Goal: Task Accomplishment & Management: Complete application form

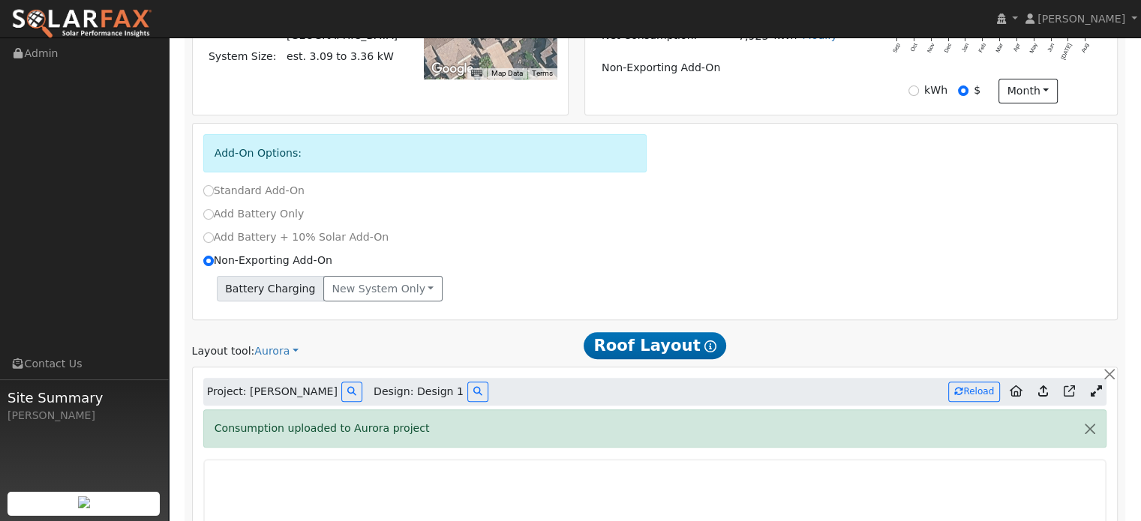
scroll to position [427, 0]
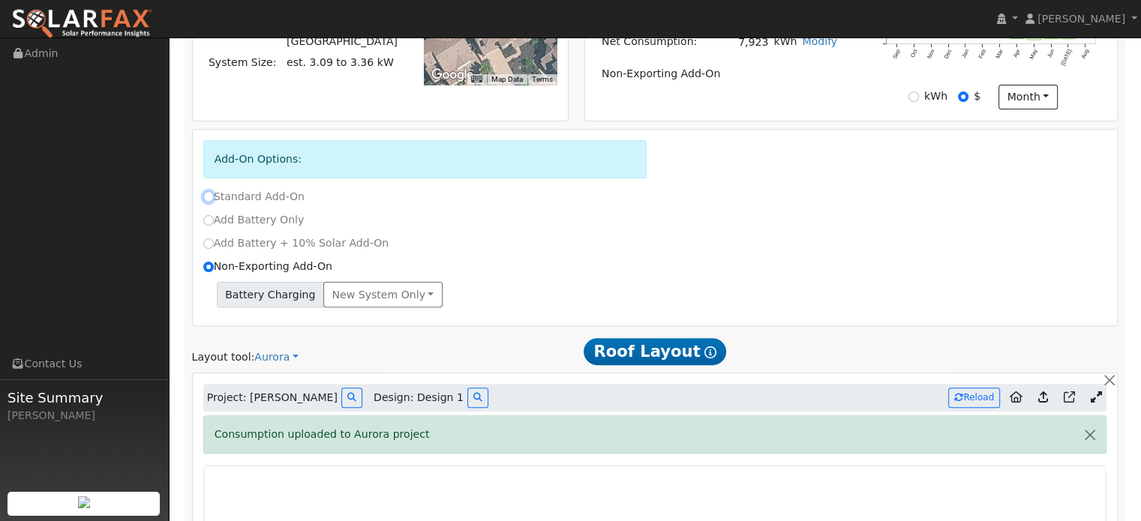
click at [209, 191] on input "Standard Add-On" at bounding box center [208, 196] width 11 height 11
radio input "true"
radio input "false"
type input "E-ELEC"
type input "7923"
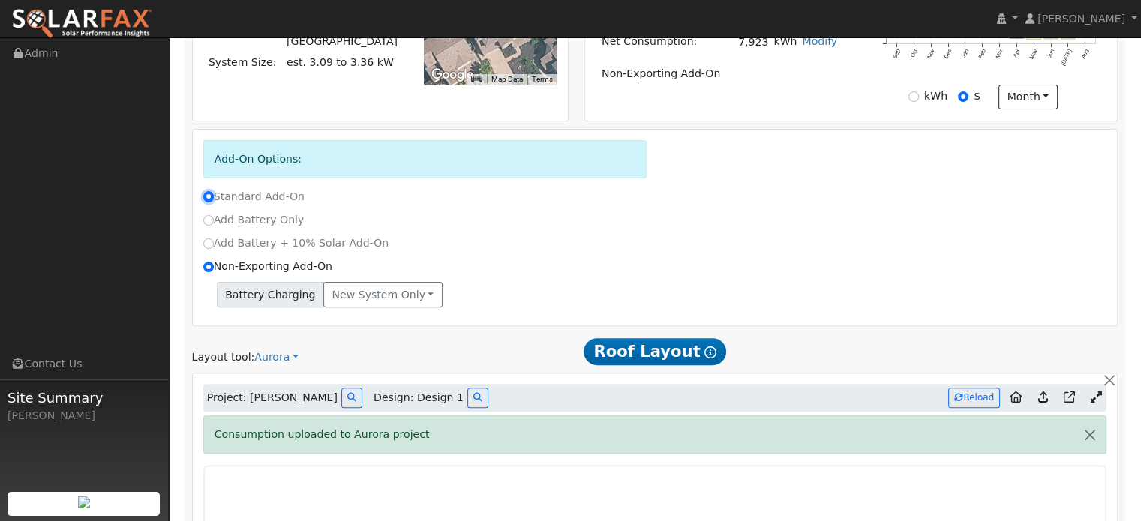
type input "150"
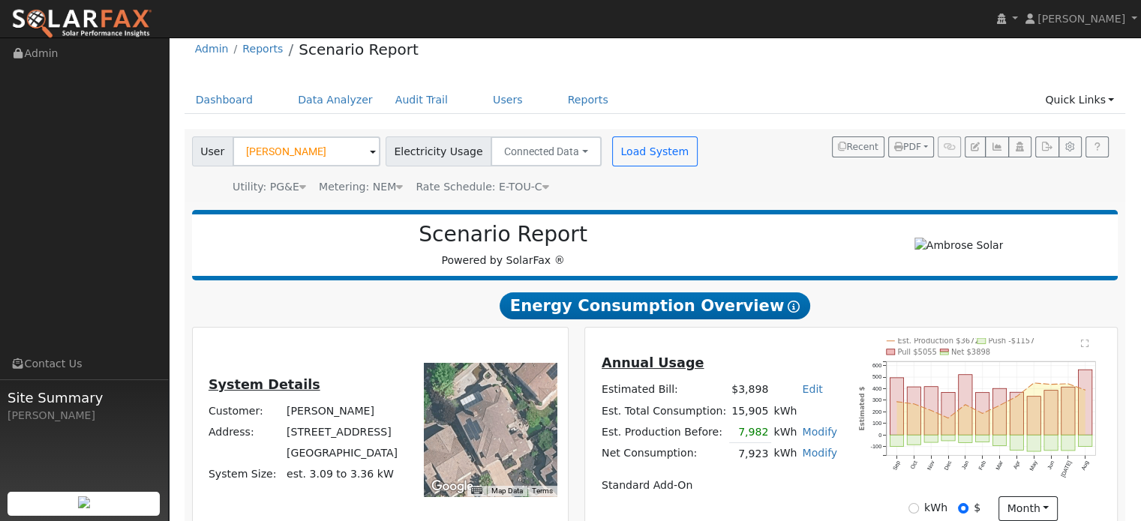
scroll to position [0, 0]
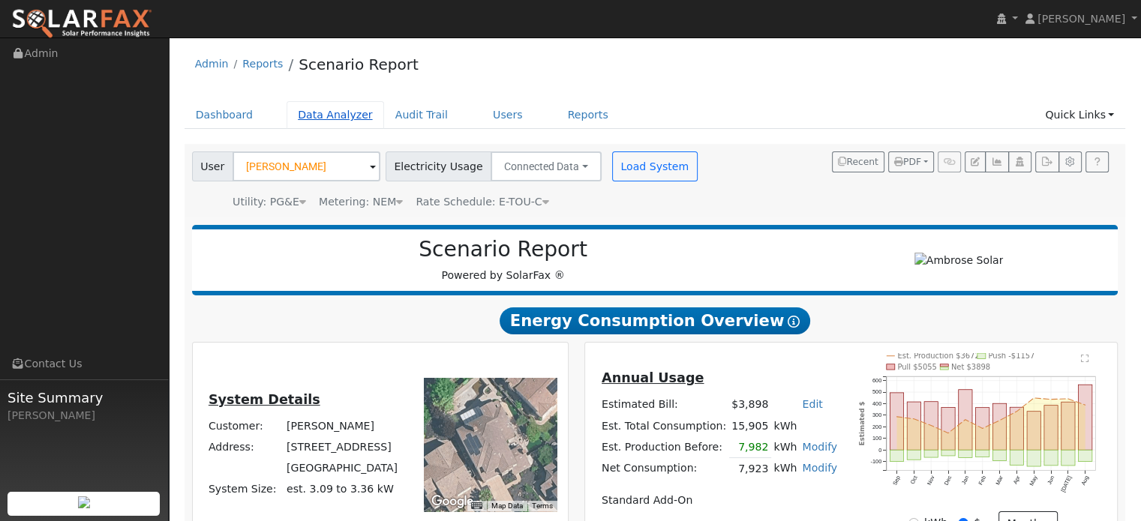
click at [324, 115] on link "Data Analyzer" at bounding box center [336, 115] width 98 height 28
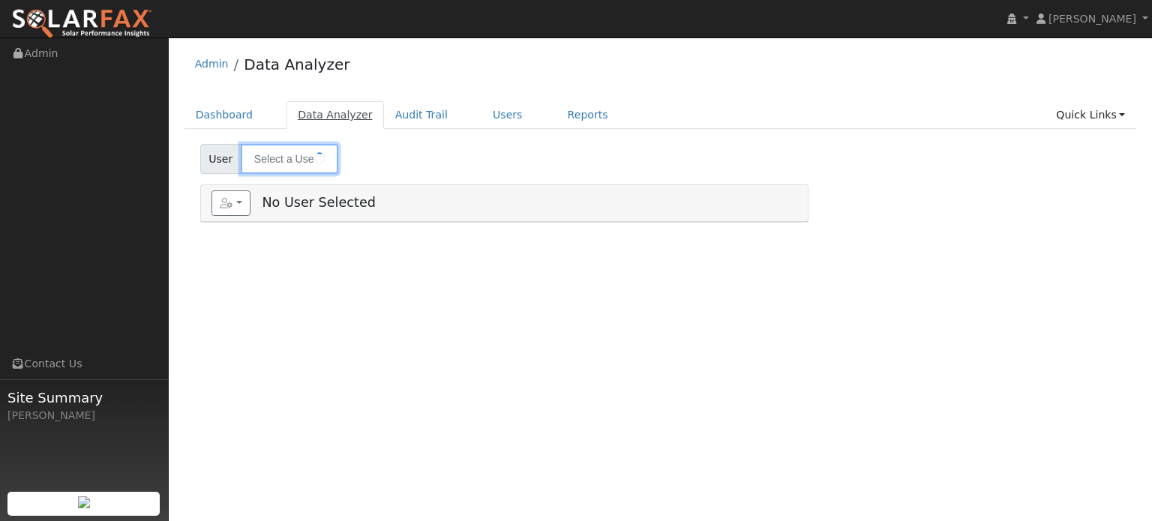
type input "[PERSON_NAME]"
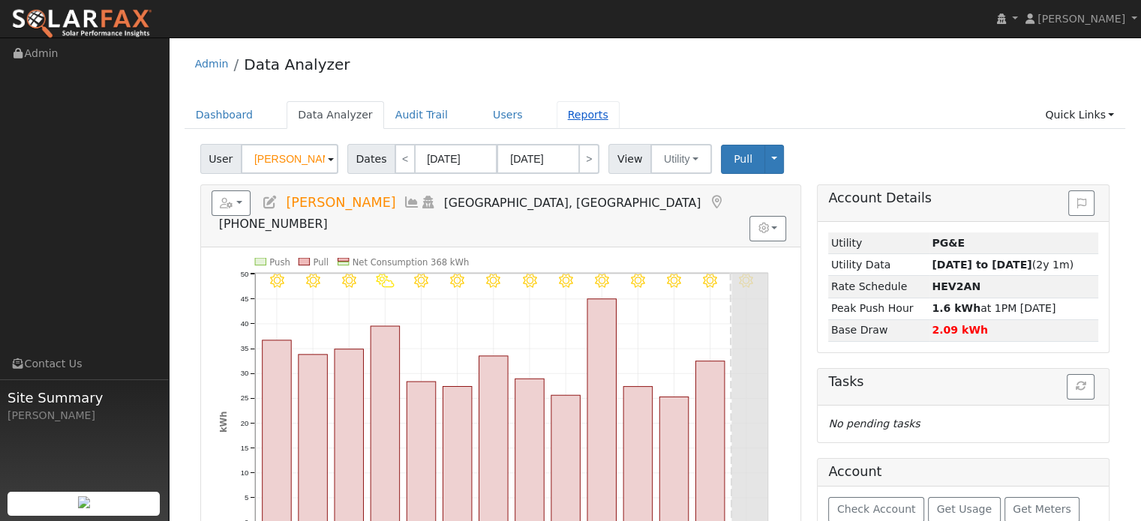
click at [560, 117] on link "Reports" at bounding box center [588, 115] width 63 height 28
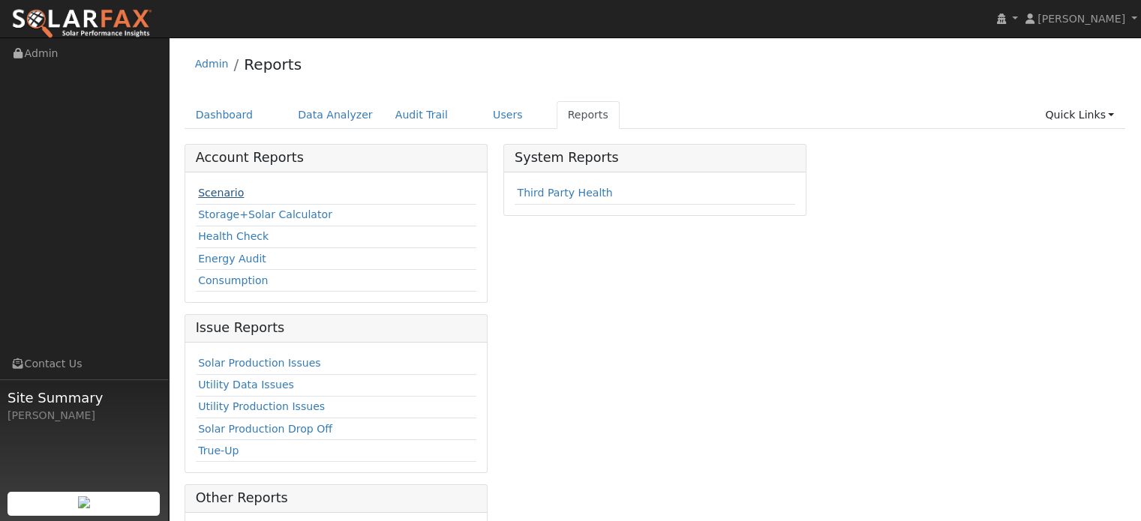
click at [226, 191] on link "Scenario" at bounding box center [221, 193] width 46 height 12
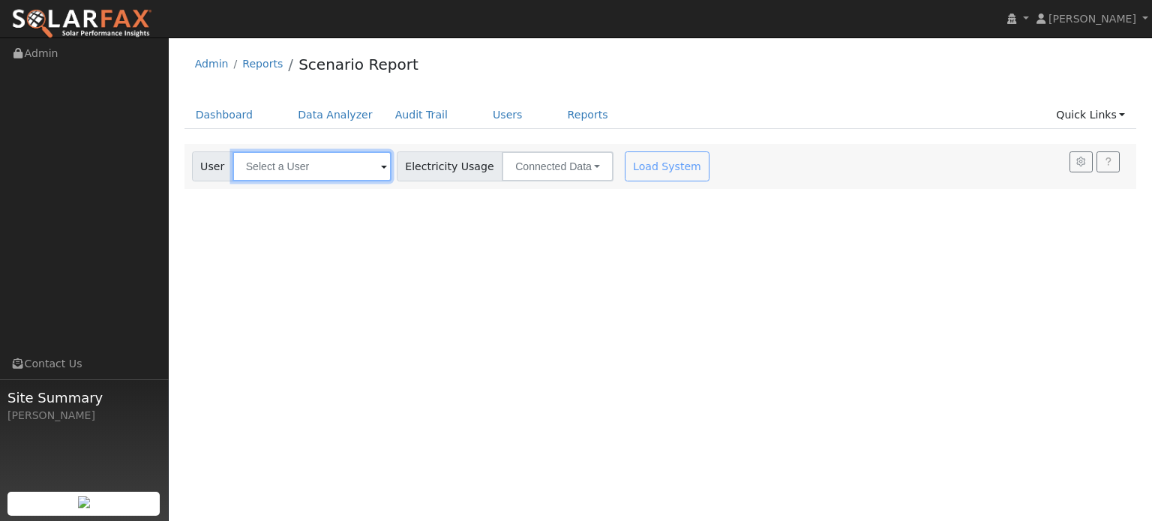
click at [252, 167] on input "text" at bounding box center [312, 167] width 159 height 30
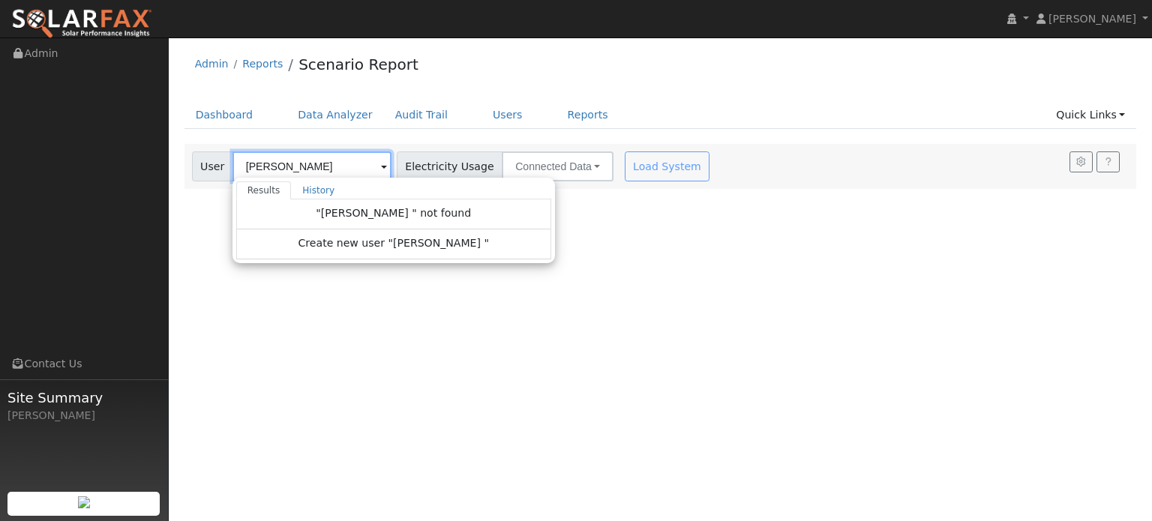
type input "ronda"
click at [708, 74] on div "Admin Reports Scenario Report" at bounding box center [661, 68] width 953 height 46
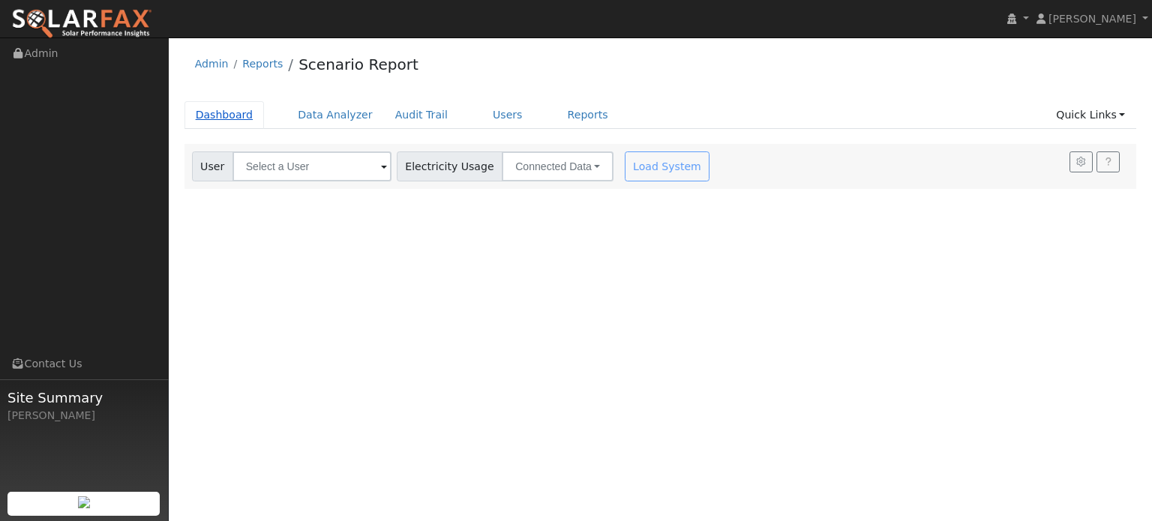
click at [215, 107] on link "Dashboard" at bounding box center [225, 115] width 80 height 28
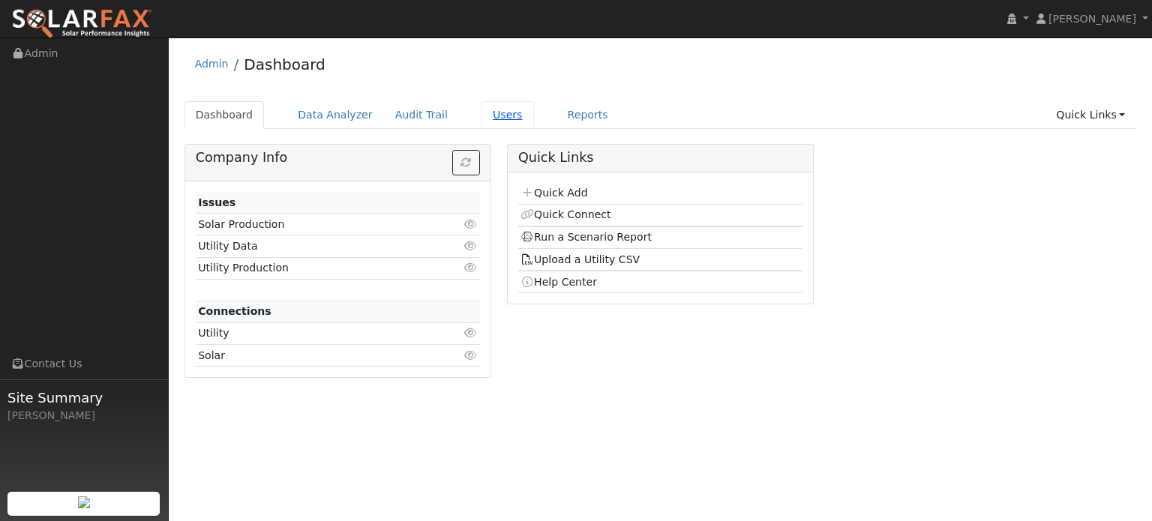
click at [485, 116] on link "Users" at bounding box center [508, 115] width 53 height 28
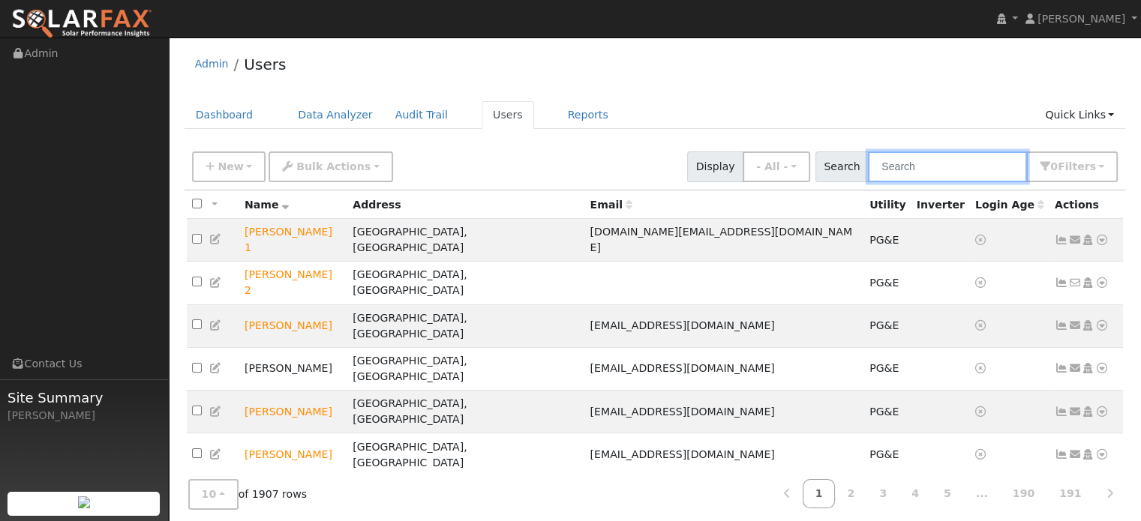
click at [919, 164] on input "text" at bounding box center [947, 167] width 159 height 31
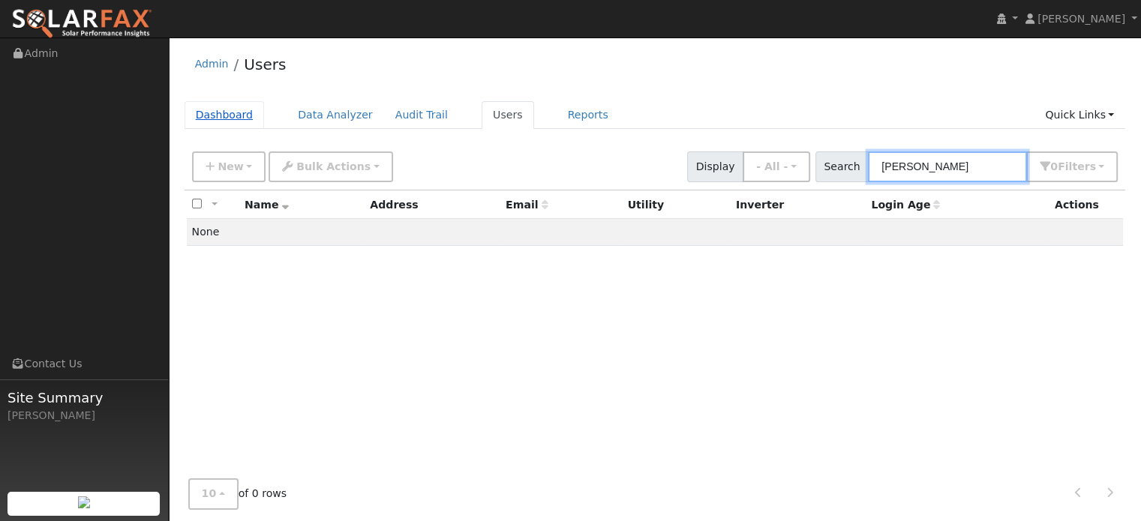
type input "ronda"
click at [216, 121] on link "Dashboard" at bounding box center [225, 115] width 80 height 28
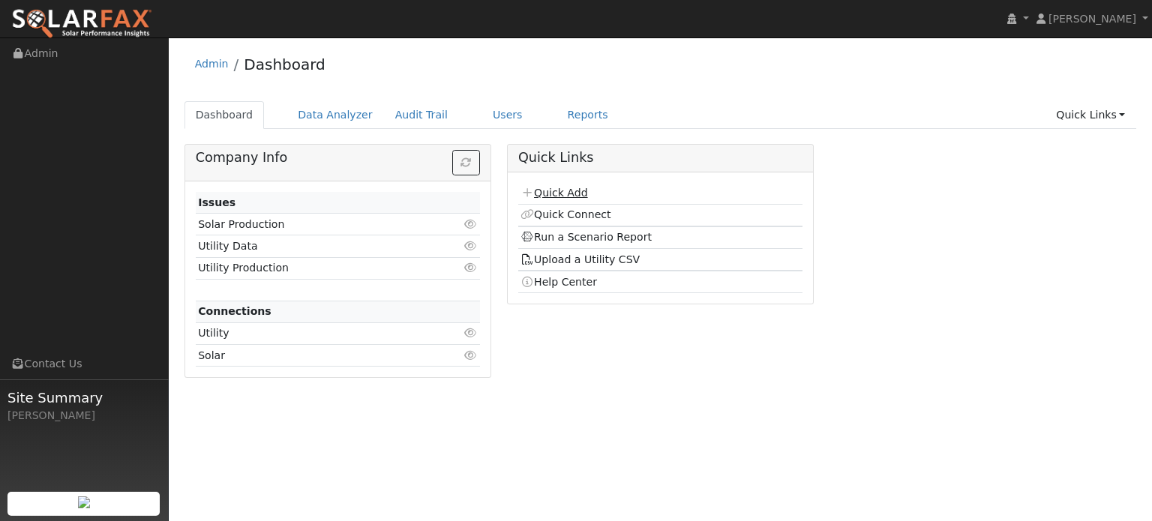
click at [545, 191] on link "Quick Add" at bounding box center [554, 193] width 67 height 12
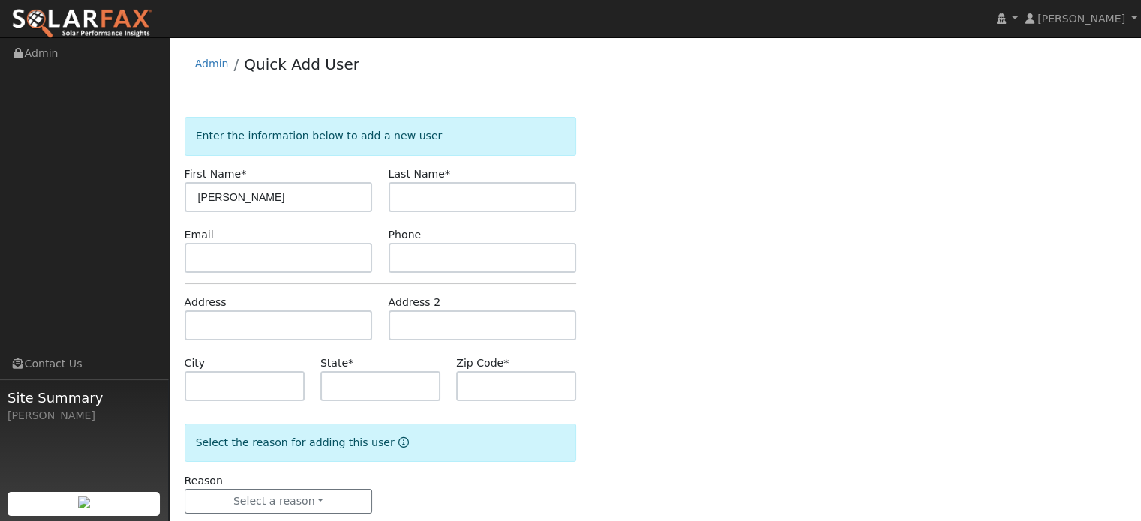
type input "[PERSON_NAME]"
click at [460, 194] on input "text" at bounding box center [483, 197] width 188 height 30
type input "Kogler"
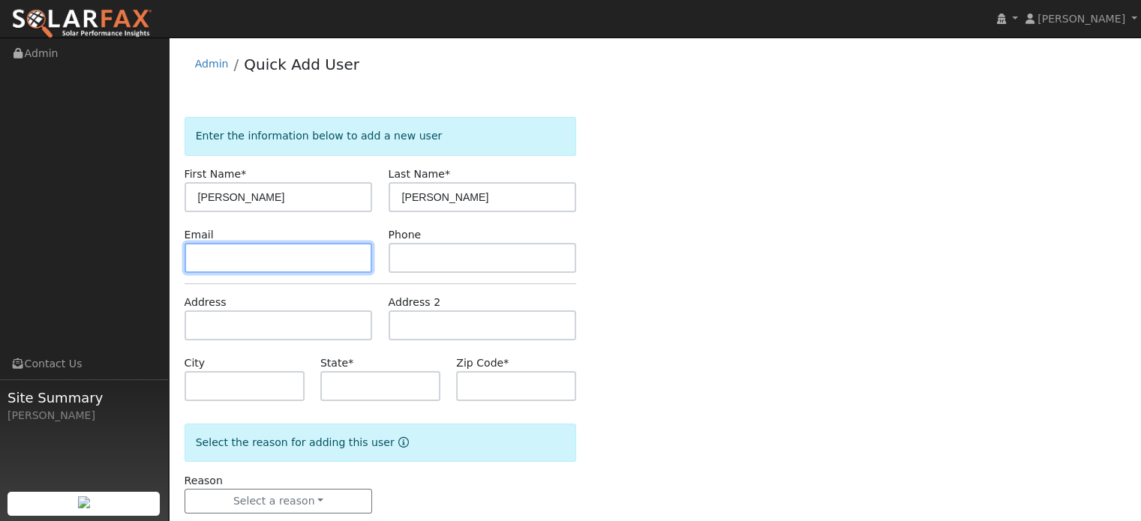
click at [332, 250] on input "text" at bounding box center [279, 258] width 188 height 30
paste input "rjkogler@gmail.com"
type input "rjkogler@gmail.com"
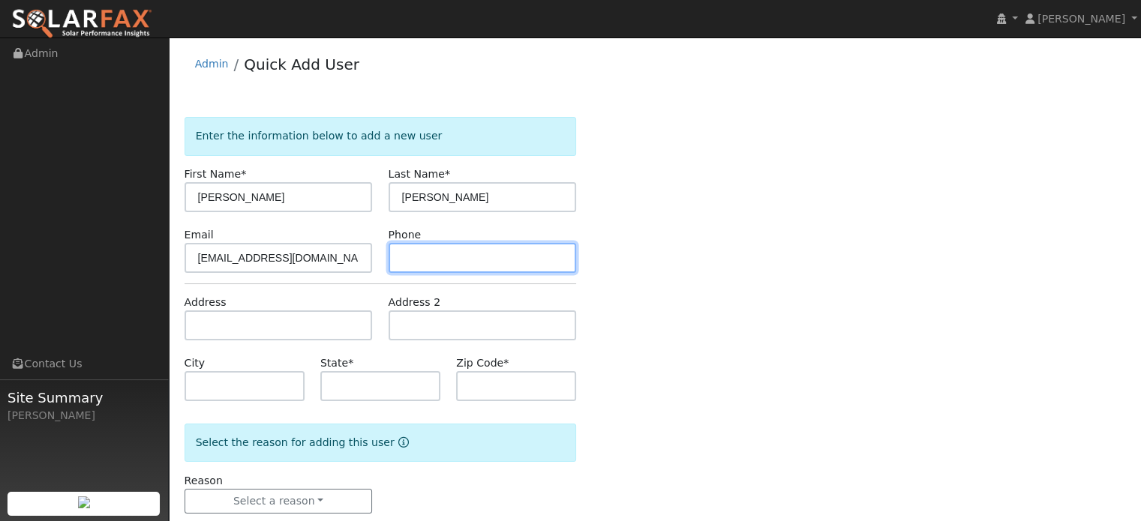
click at [510, 263] on input "text" at bounding box center [483, 258] width 188 height 30
paste input "(707) 378-3449"
type input "(707) 378-3449"
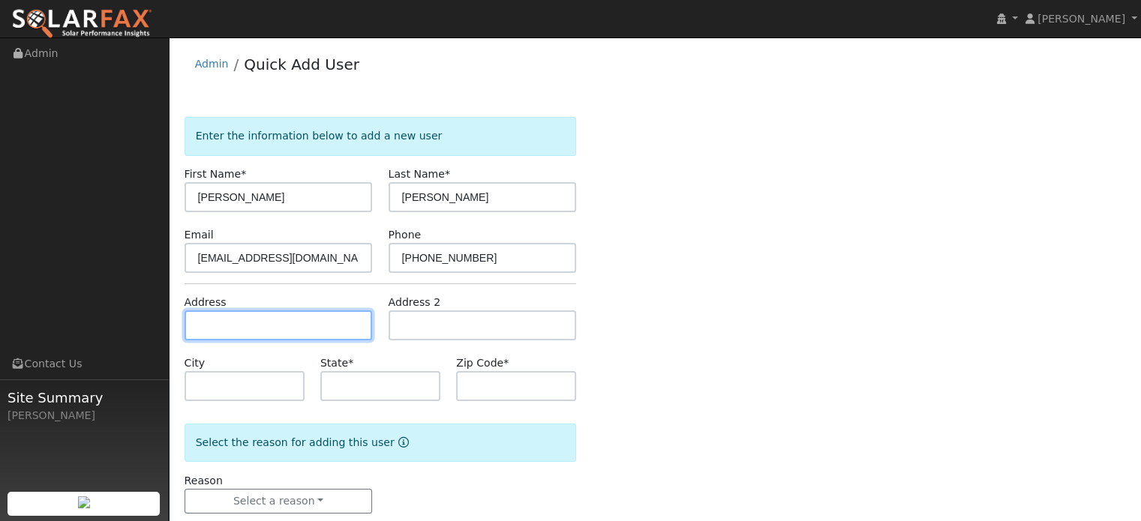
click at [266, 320] on input "text" at bounding box center [279, 326] width 188 height 30
paste input "623 Virginia Drive, Rio Vista, CA, 94571."
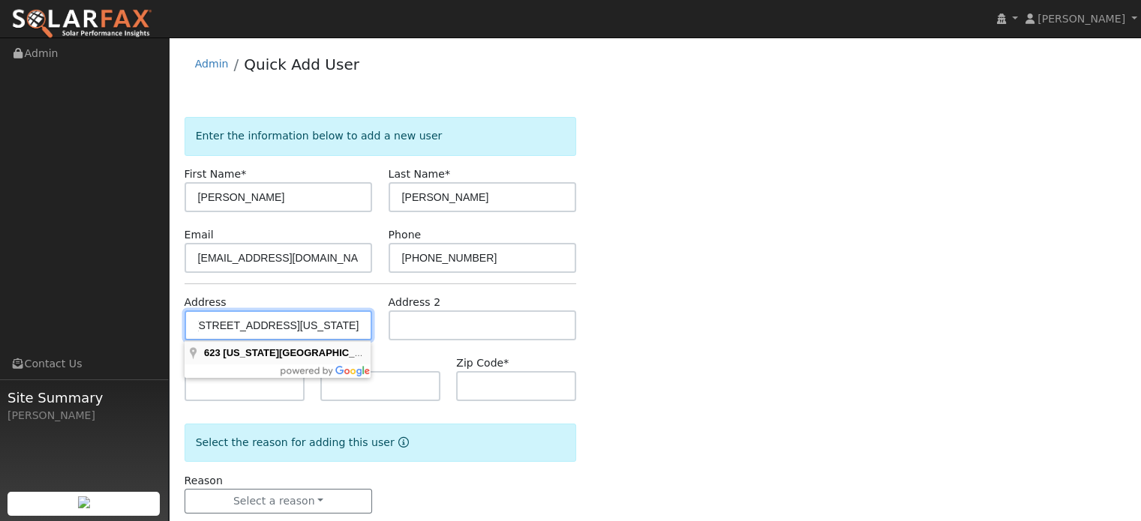
type input "623 Virginia Drive"
type input "Rio Vista"
type input "CA"
type input "94571"
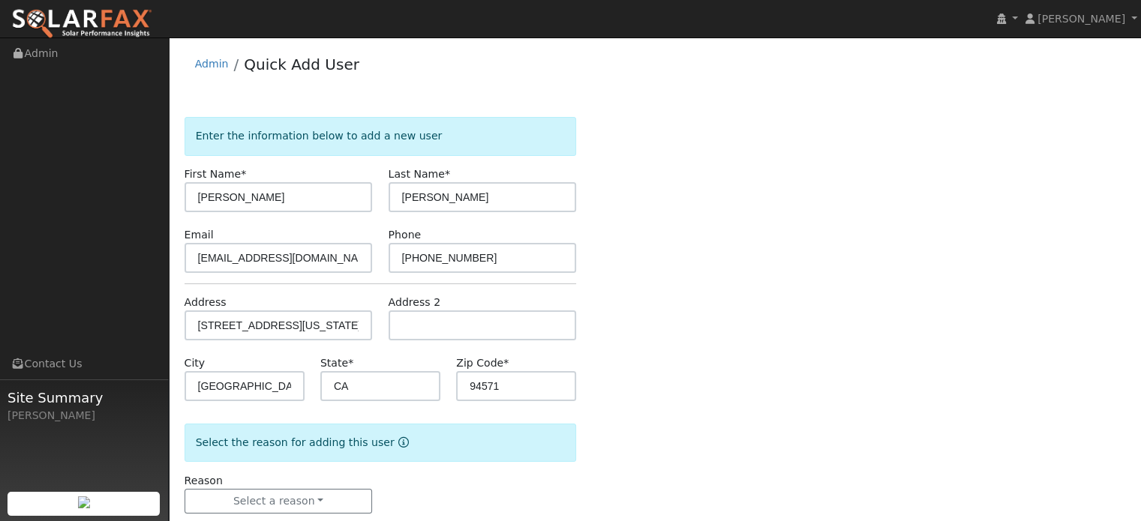
click at [645, 320] on div "Enter the information below to add a new user First Name * Ronda Last Name * Ko…" at bounding box center [655, 330] width 941 height 427
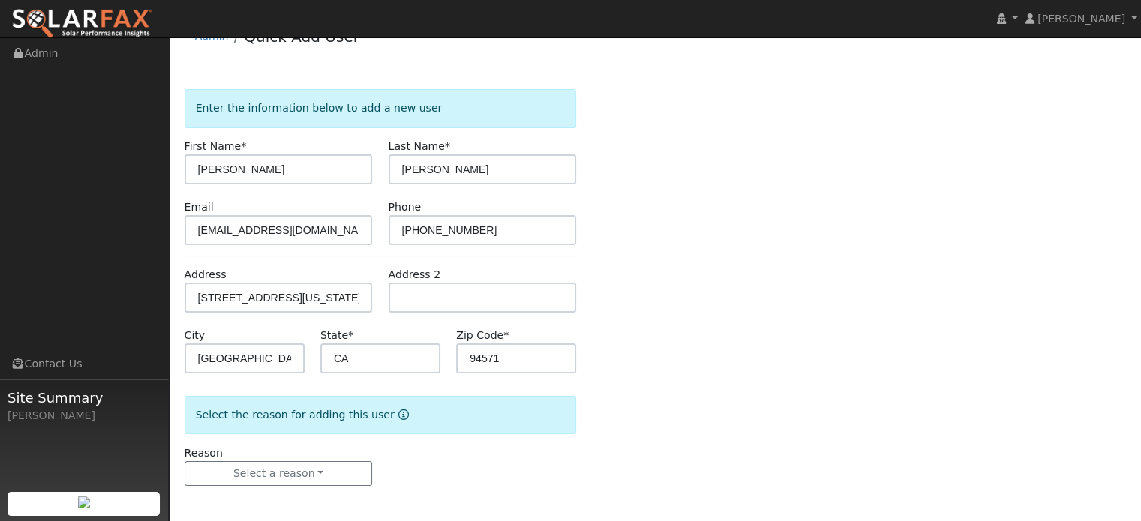
scroll to position [29, 0]
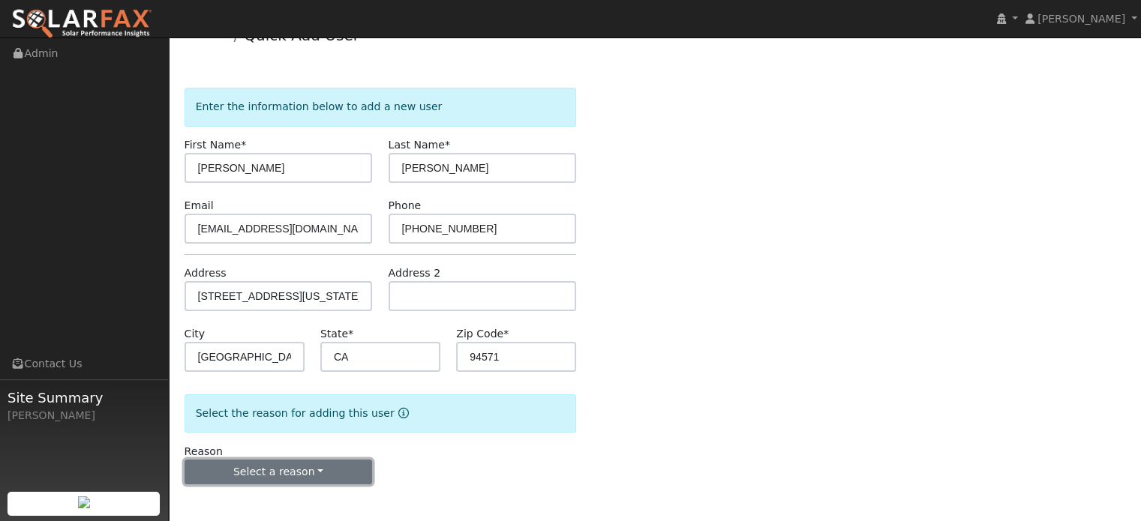
click at [320, 468] on button "Select a reason" at bounding box center [279, 473] width 188 height 26
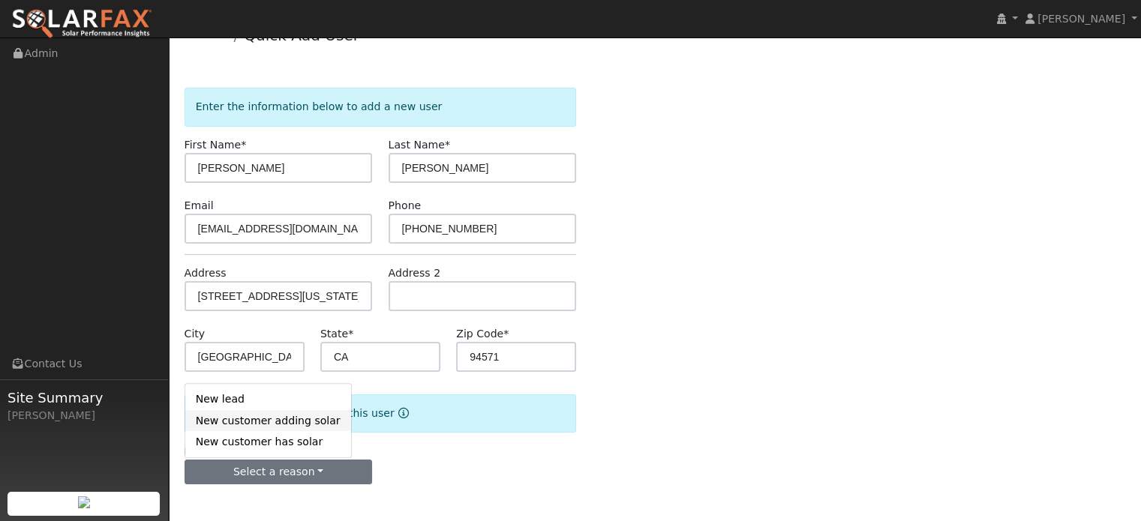
click at [258, 413] on link "New customer adding solar" at bounding box center [268, 420] width 166 height 21
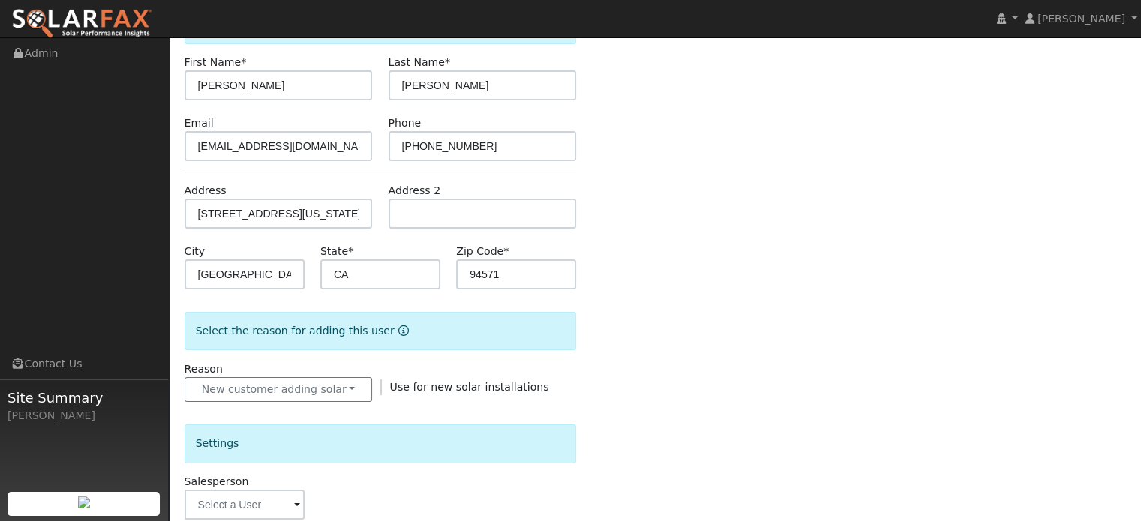
scroll to position [254, 0]
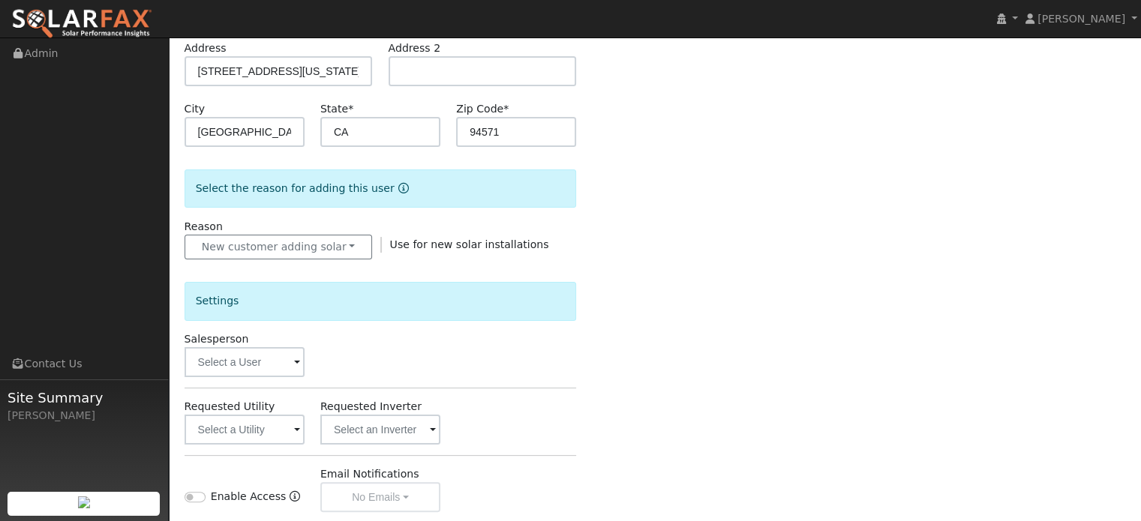
click at [297, 356] on span at bounding box center [297, 363] width 6 height 17
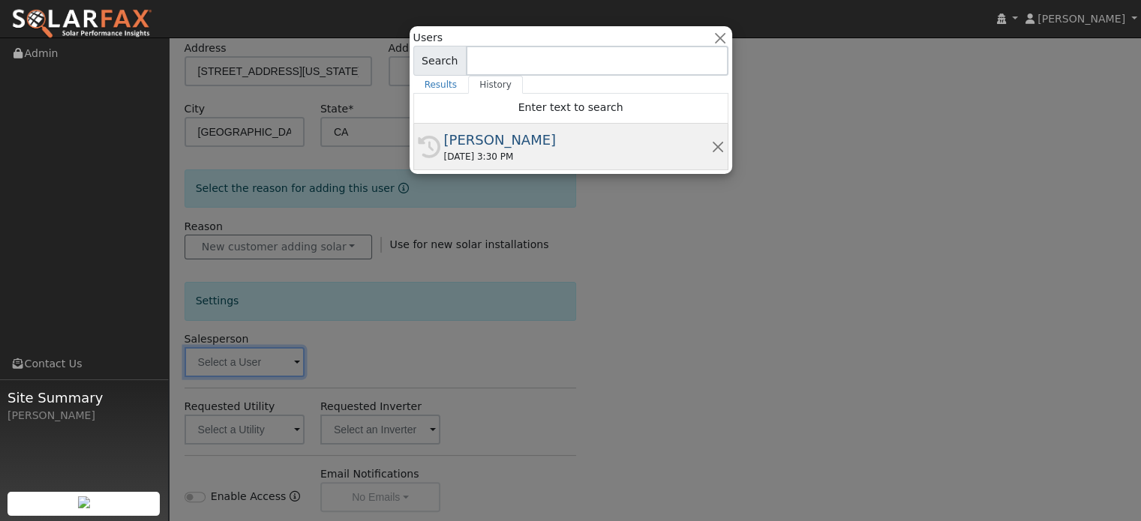
click at [489, 134] on div "[PERSON_NAME]" at bounding box center [577, 140] width 267 height 20
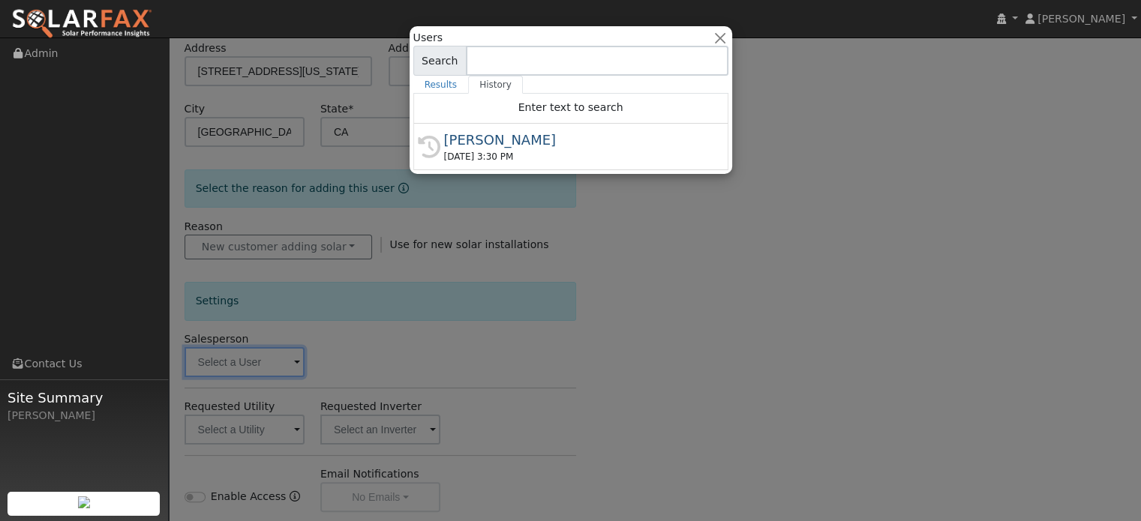
type input "[PERSON_NAME]"
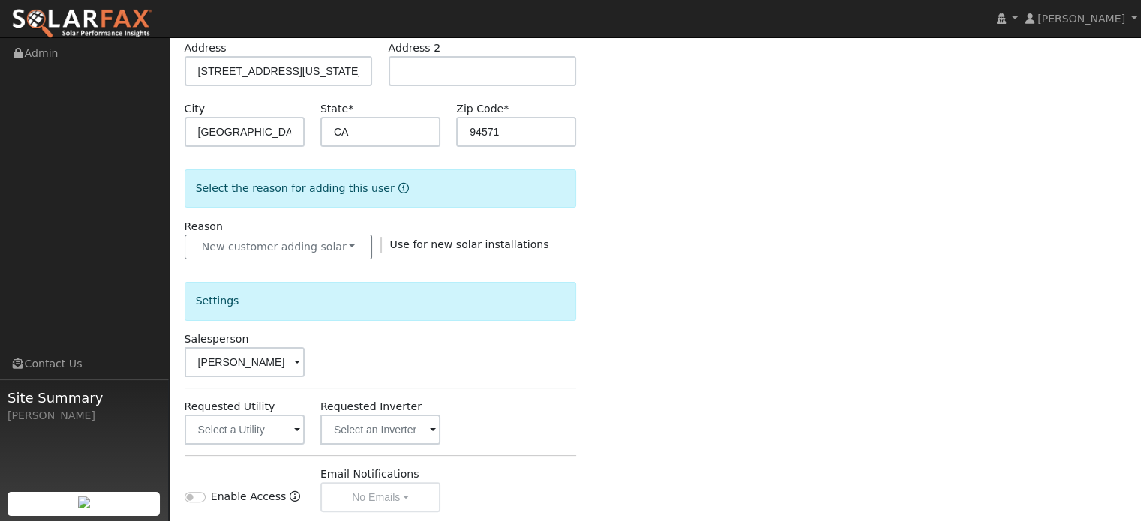
click at [297, 428] on span at bounding box center [297, 430] width 6 height 17
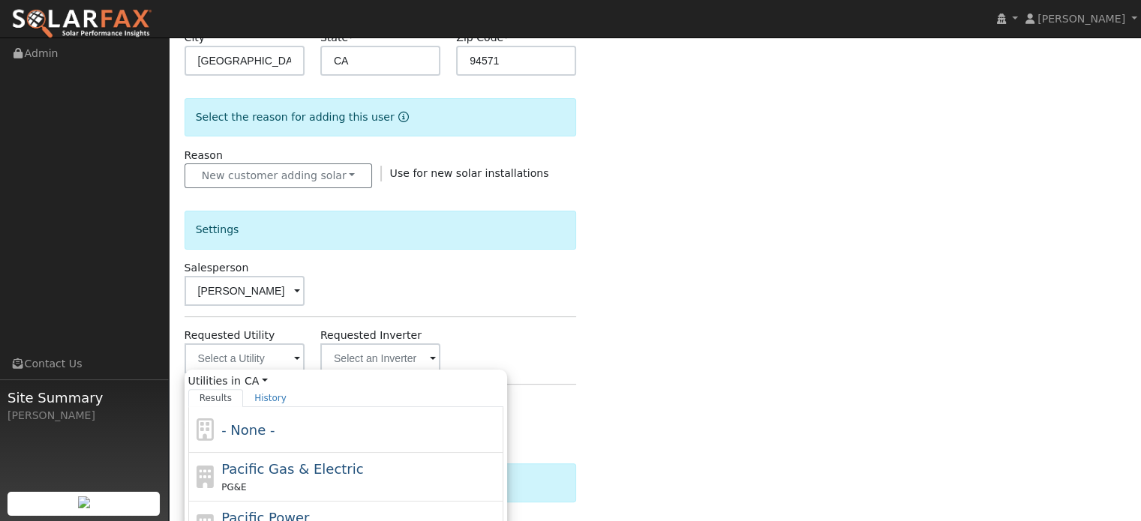
scroll to position [404, 0]
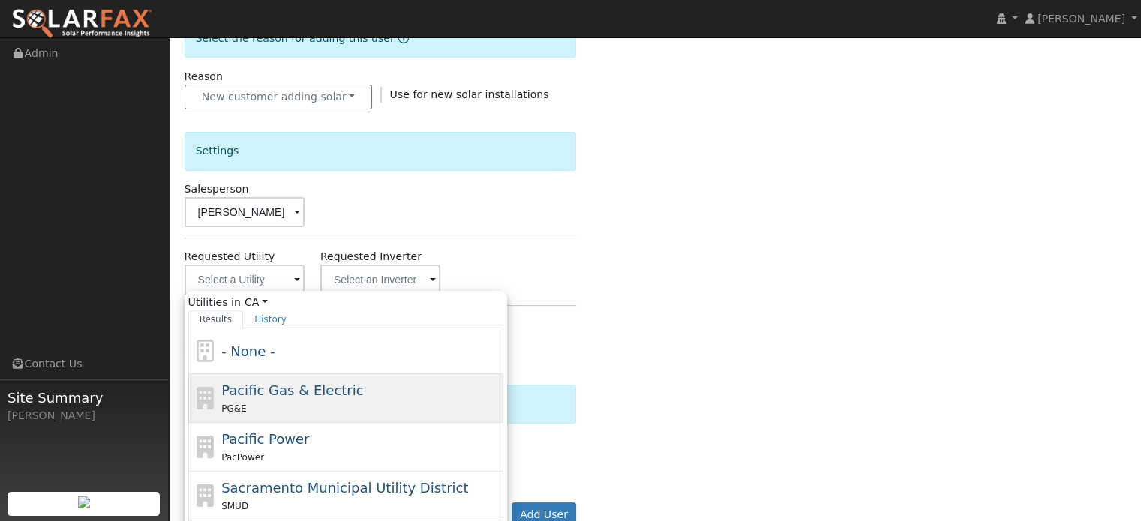
click at [270, 397] on span "Pacific Gas & Electric" at bounding box center [292, 391] width 142 height 16
type input "Pacific Gas & Electric"
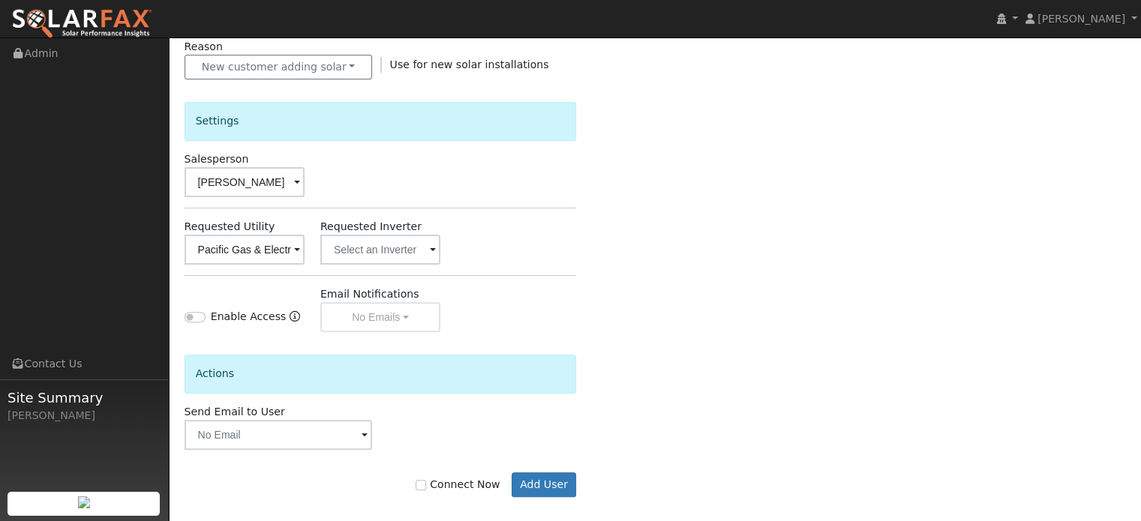
scroll to position [446, 0]
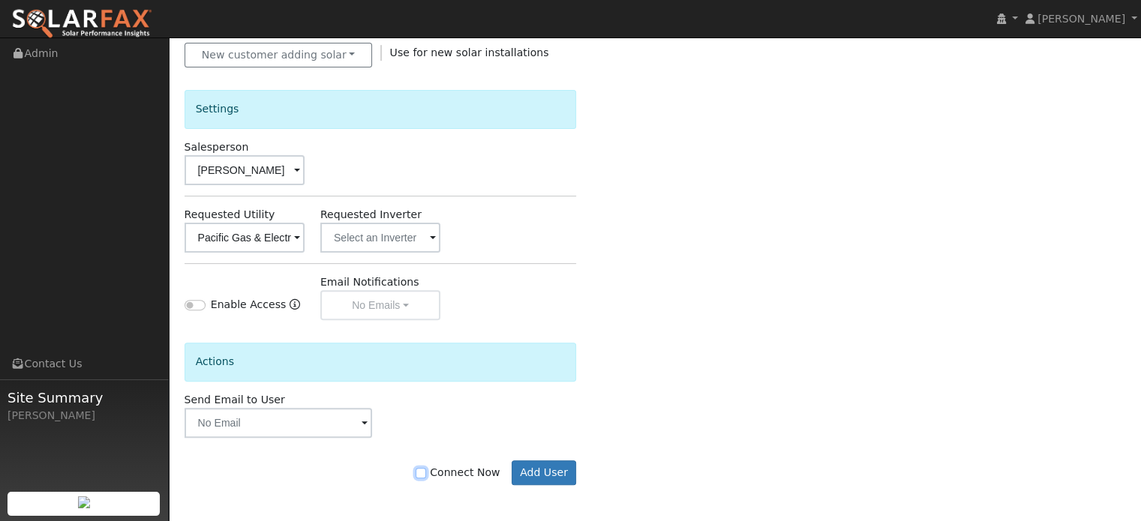
click at [426, 469] on input "Connect Now" at bounding box center [421, 473] width 11 height 11
checkbox input "true"
click at [532, 467] on button "Add User" at bounding box center [544, 474] width 65 height 26
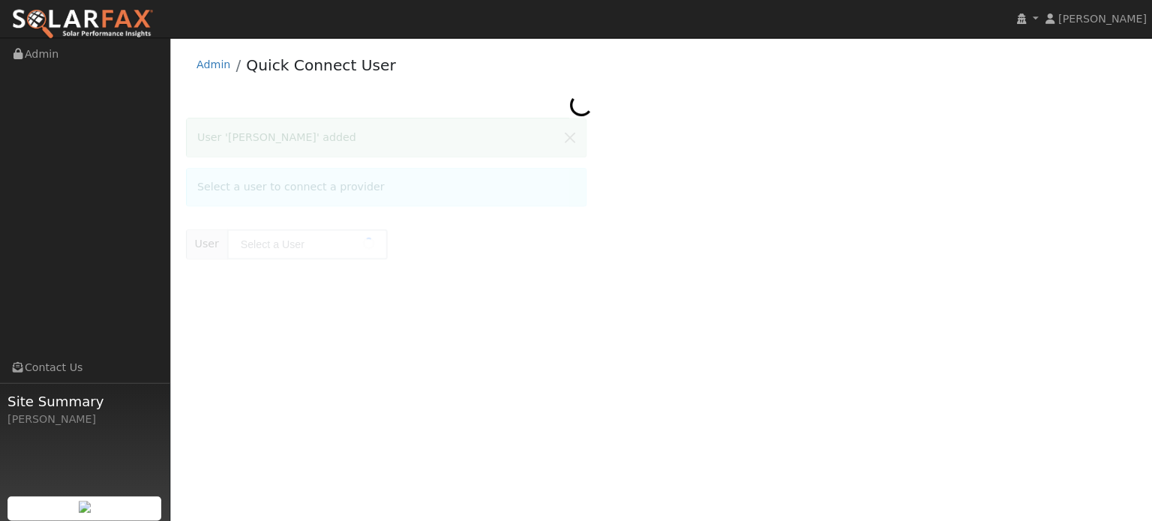
type input "[PERSON_NAME]"
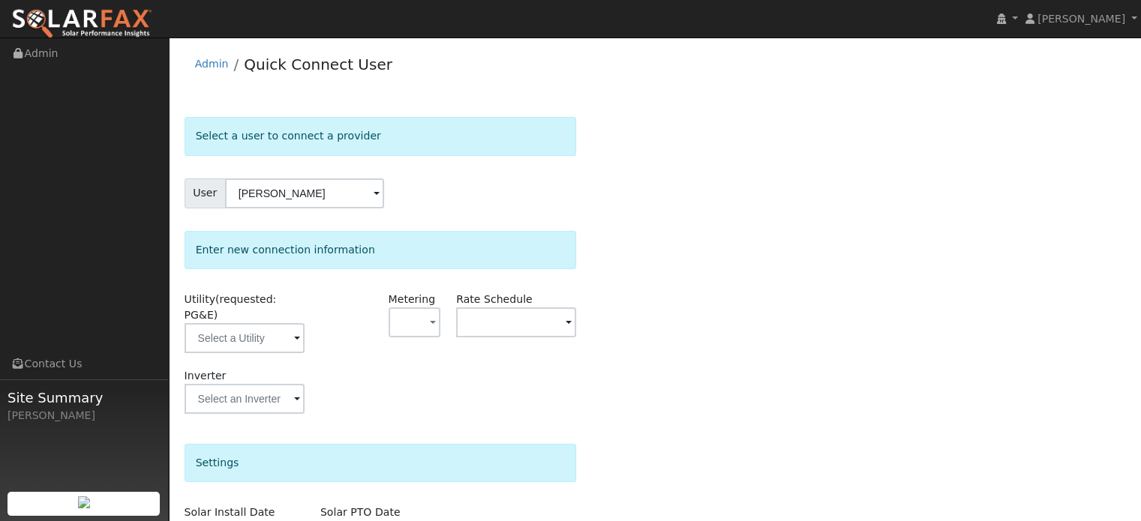
click at [294, 331] on span at bounding box center [297, 339] width 6 height 17
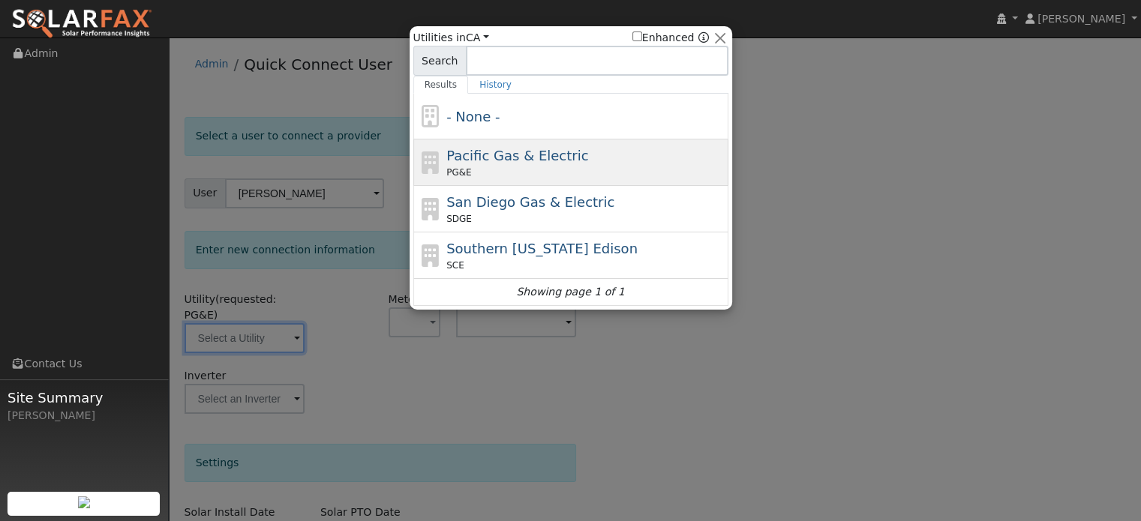
click at [489, 171] on div "PG&E" at bounding box center [585, 173] width 278 height 14
type input "PG&E"
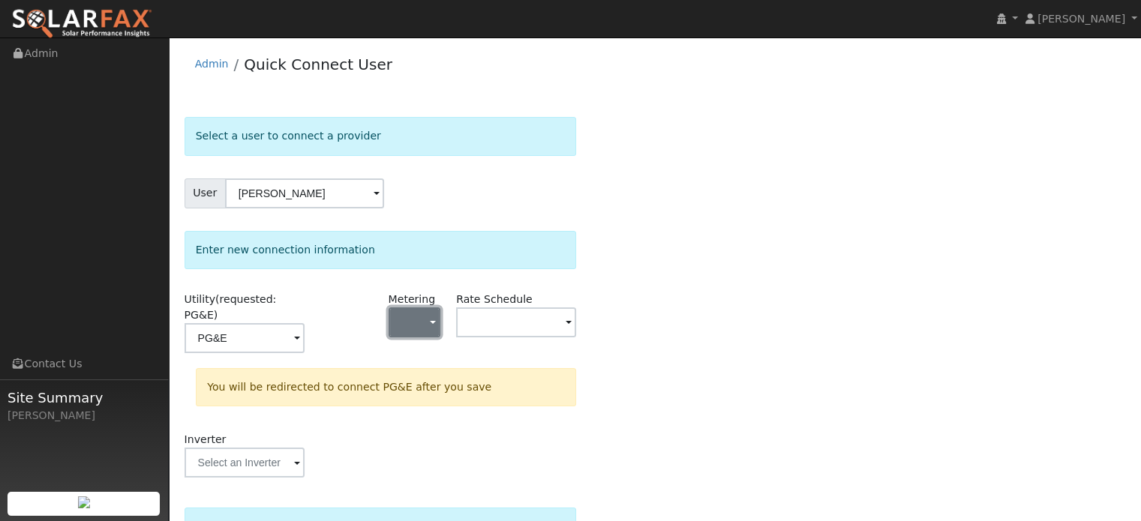
click at [434, 323] on span "button" at bounding box center [433, 324] width 6 height 16
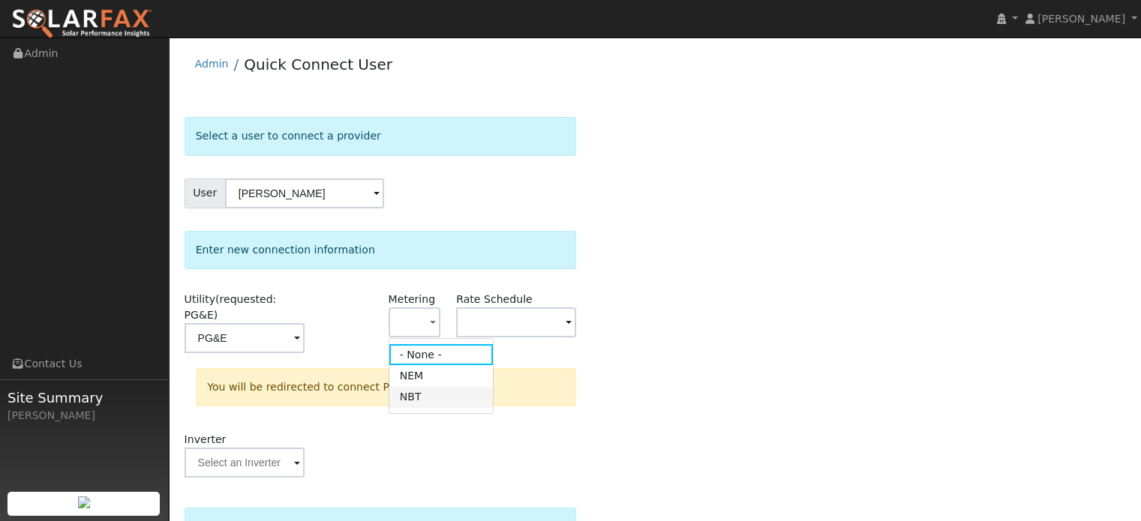
click at [429, 394] on link "NBT" at bounding box center [441, 397] width 104 height 21
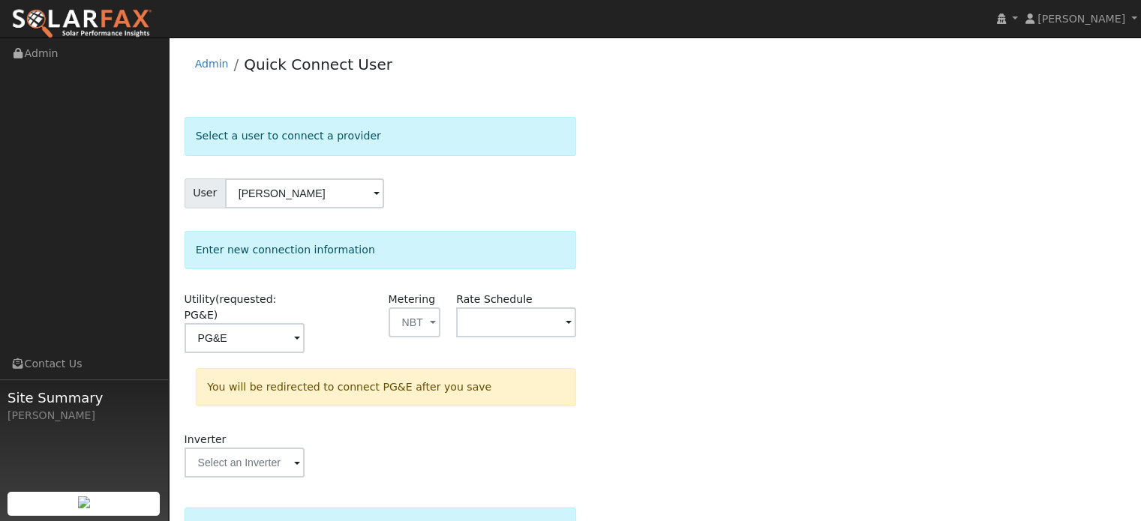
click at [569, 323] on span at bounding box center [569, 323] width 6 height 17
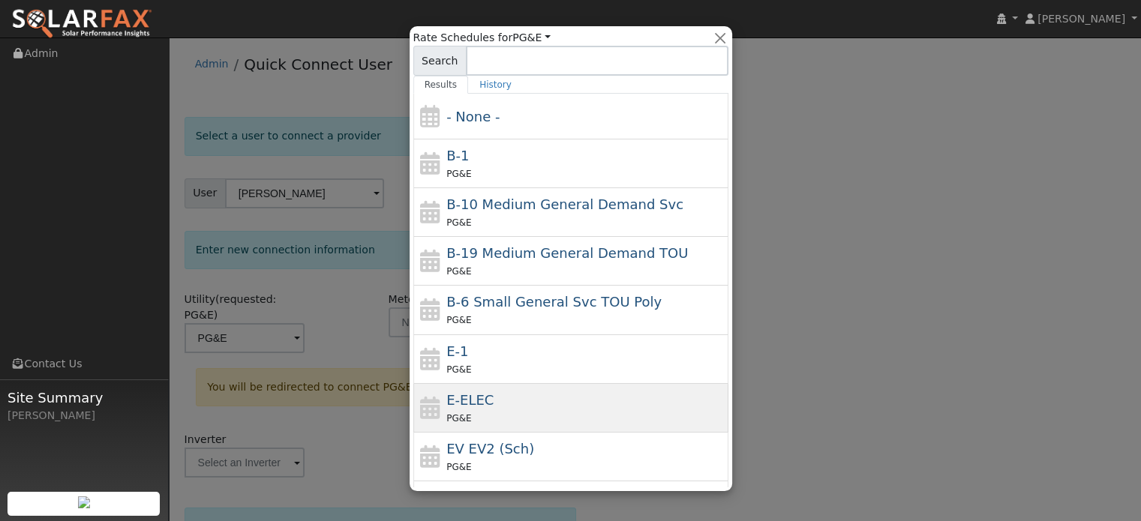
click at [489, 395] on div "E-ELEC PG&E" at bounding box center [585, 408] width 278 height 36
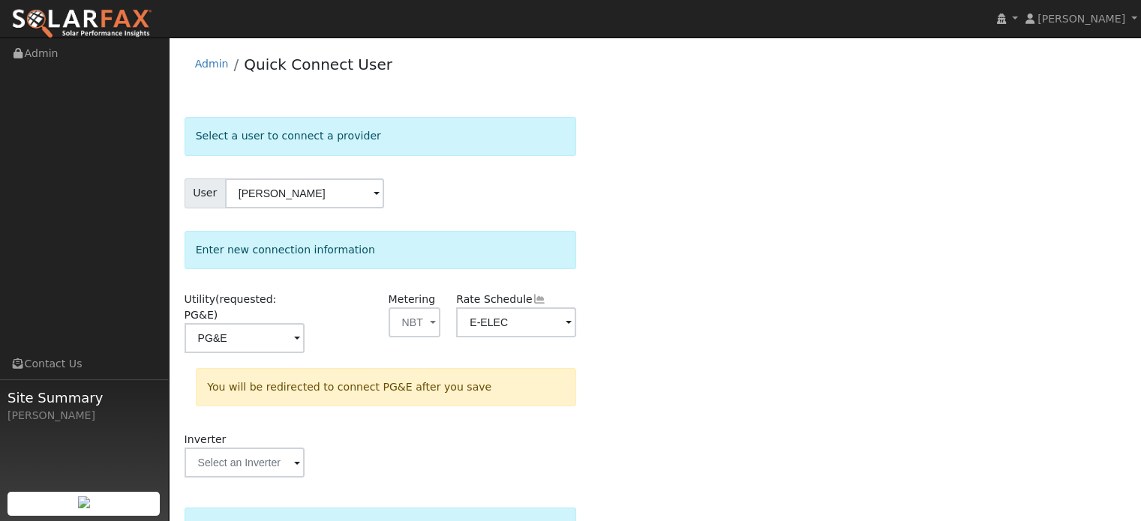
type input "E-ELEC"
click at [654, 327] on div "Select a user to connect a provider User [PERSON_NAME] Account Default Account …" at bounding box center [655, 458] width 941 height 683
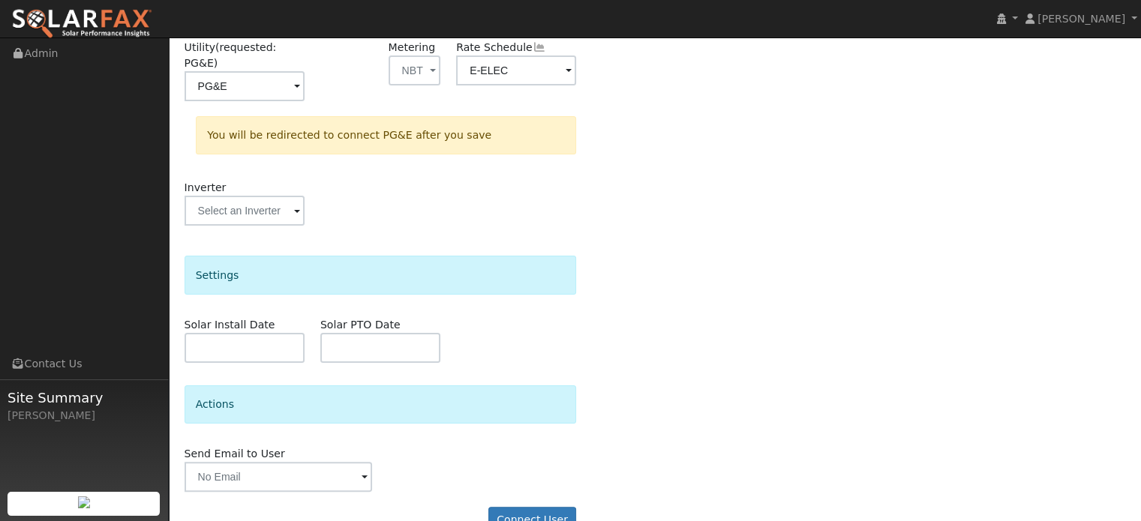
scroll to position [267, 0]
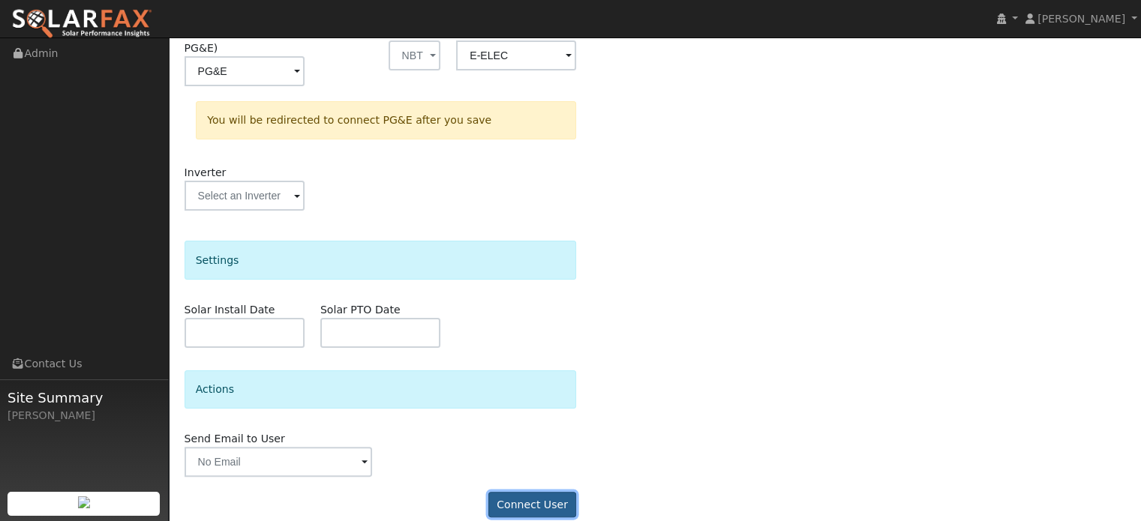
click at [546, 492] on button "Connect User" at bounding box center [532, 505] width 89 height 26
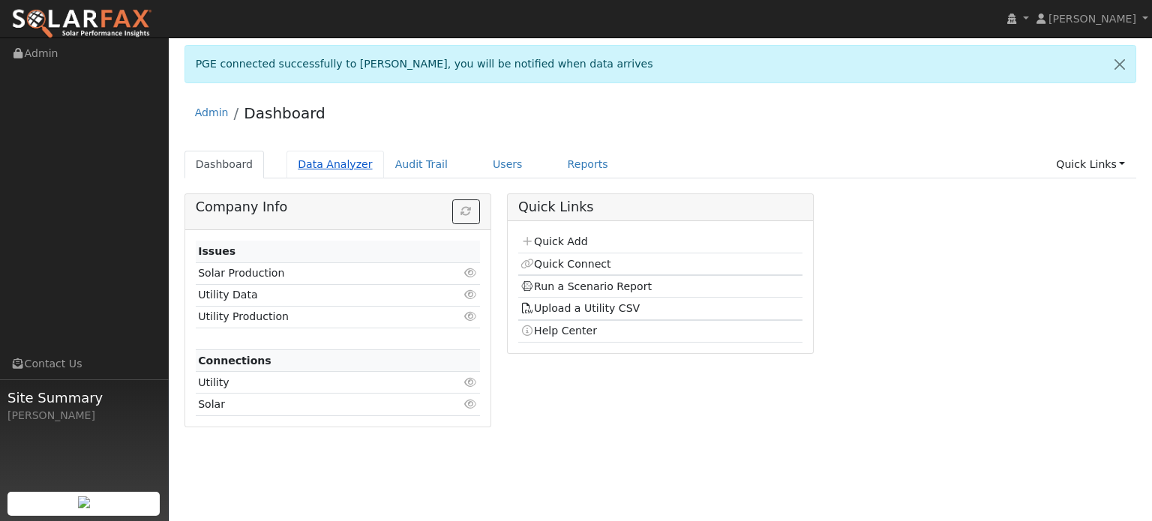
click at [327, 166] on link "Data Analyzer" at bounding box center [336, 165] width 98 height 28
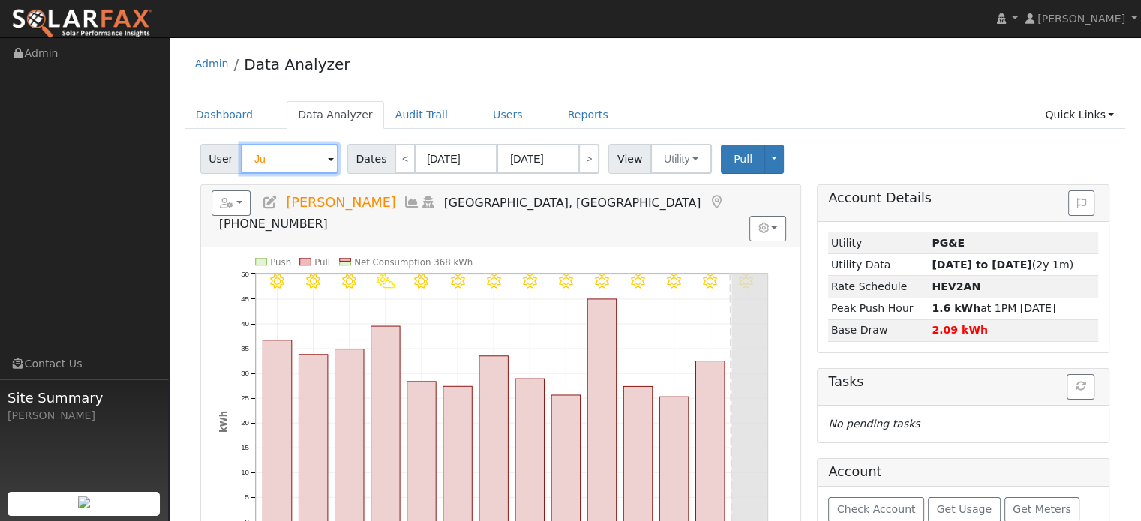
type input "J"
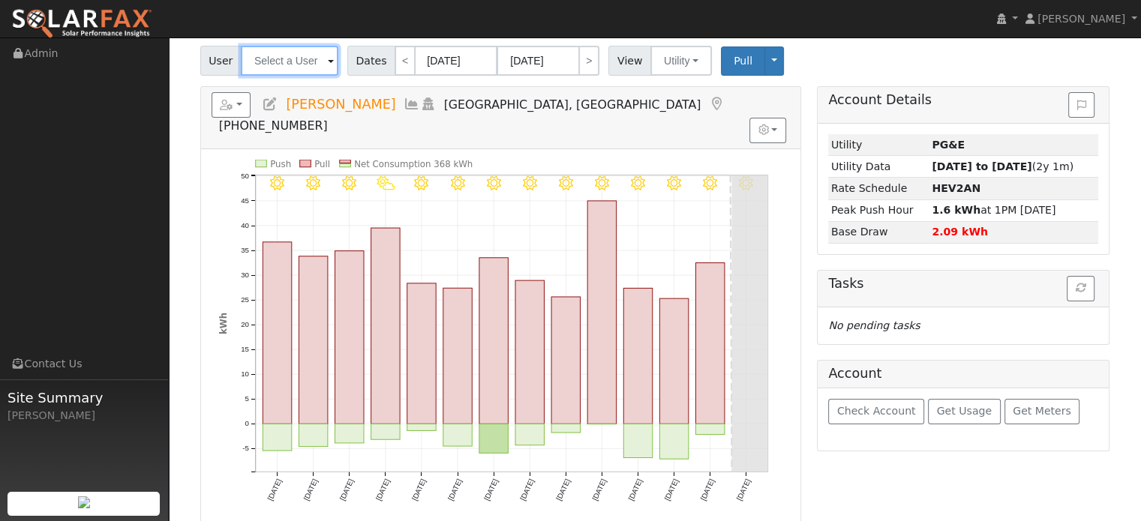
scroll to position [75, 0]
